Goal: Information Seeking & Learning: Learn about a topic

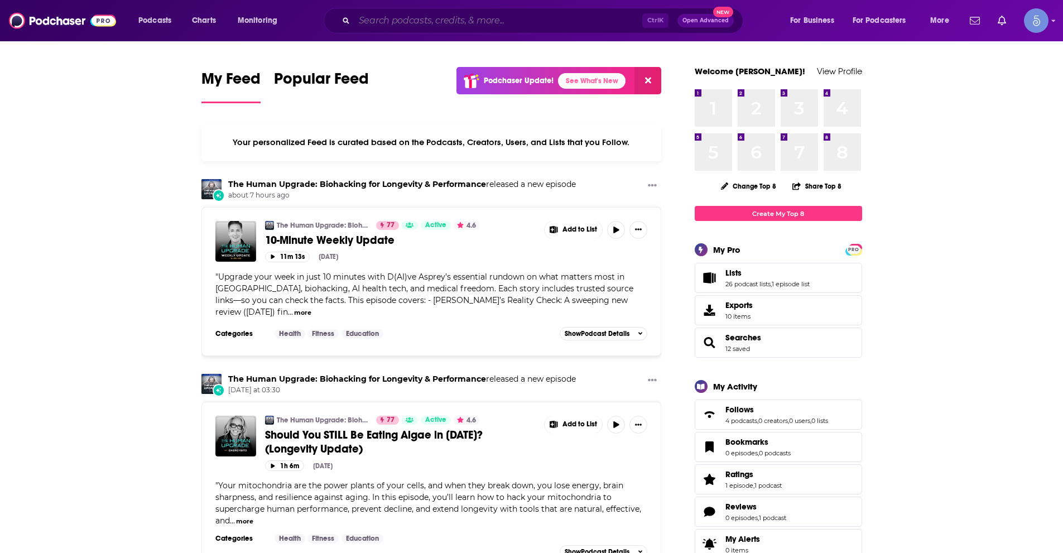
click at [528, 22] on input "Search podcasts, credits, & more..." at bounding box center [498, 21] width 288 height 18
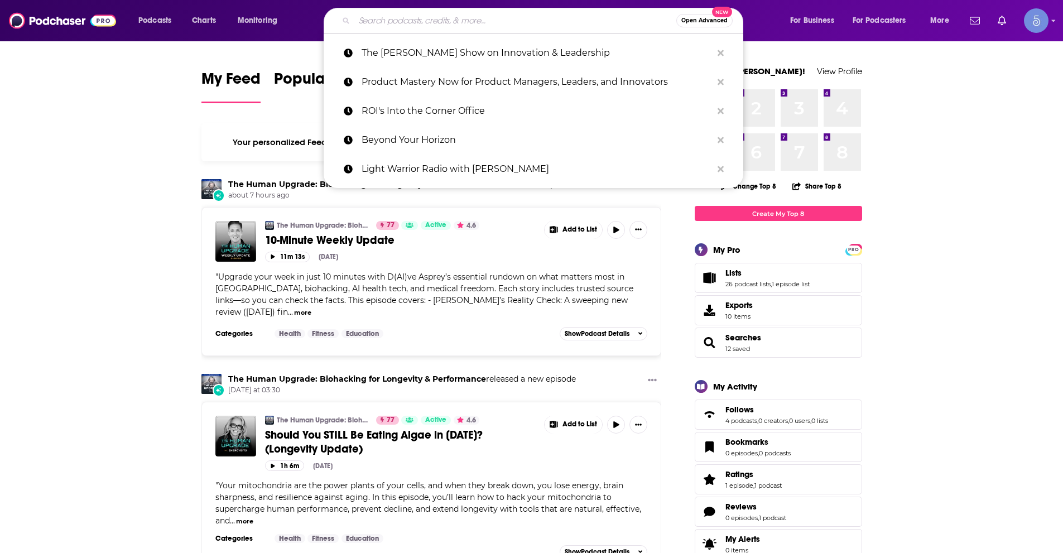
paste input "Real Black Consciousness Forum"
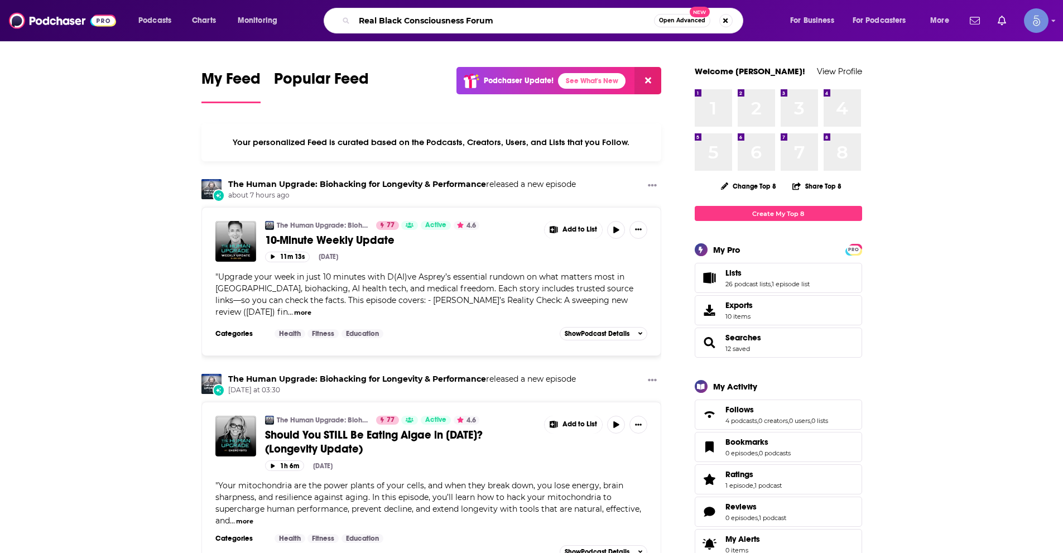
type input "Real Black Consciousness Forum"
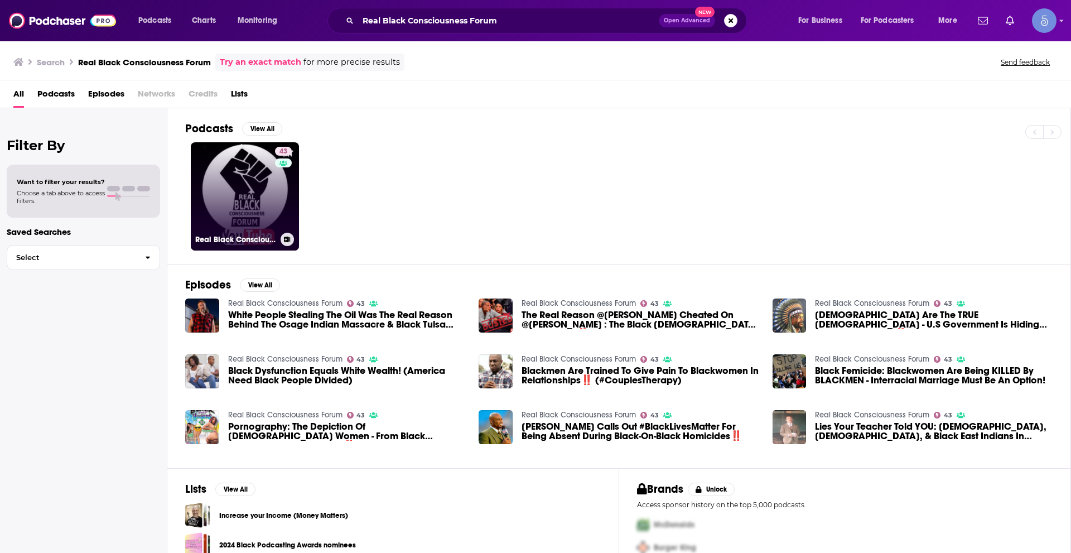
click at [253, 205] on link "43 Real Black Consciousness Forum" at bounding box center [245, 196] width 108 height 108
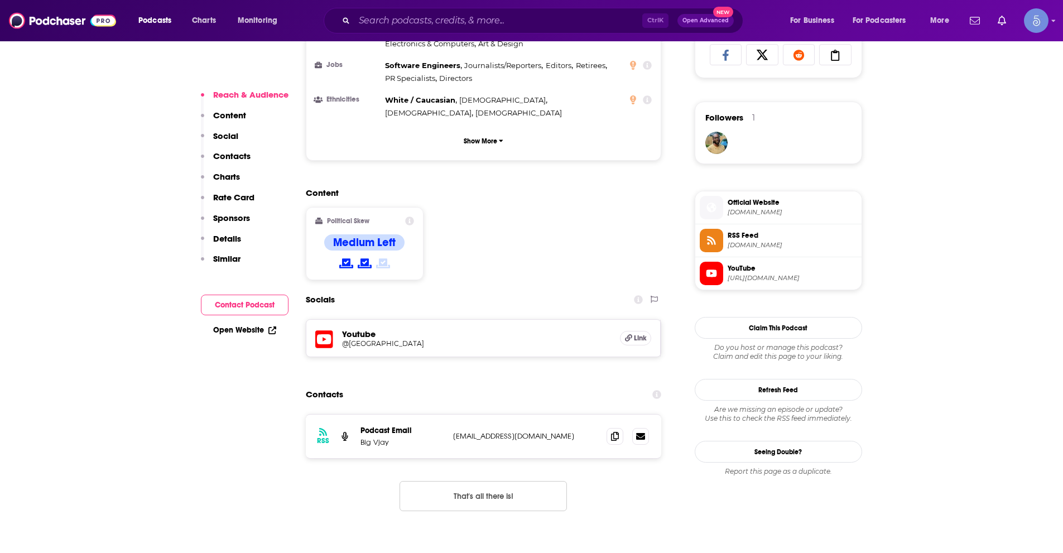
scroll to position [781, 0]
